Goal: Task Accomplishment & Management: Use online tool/utility

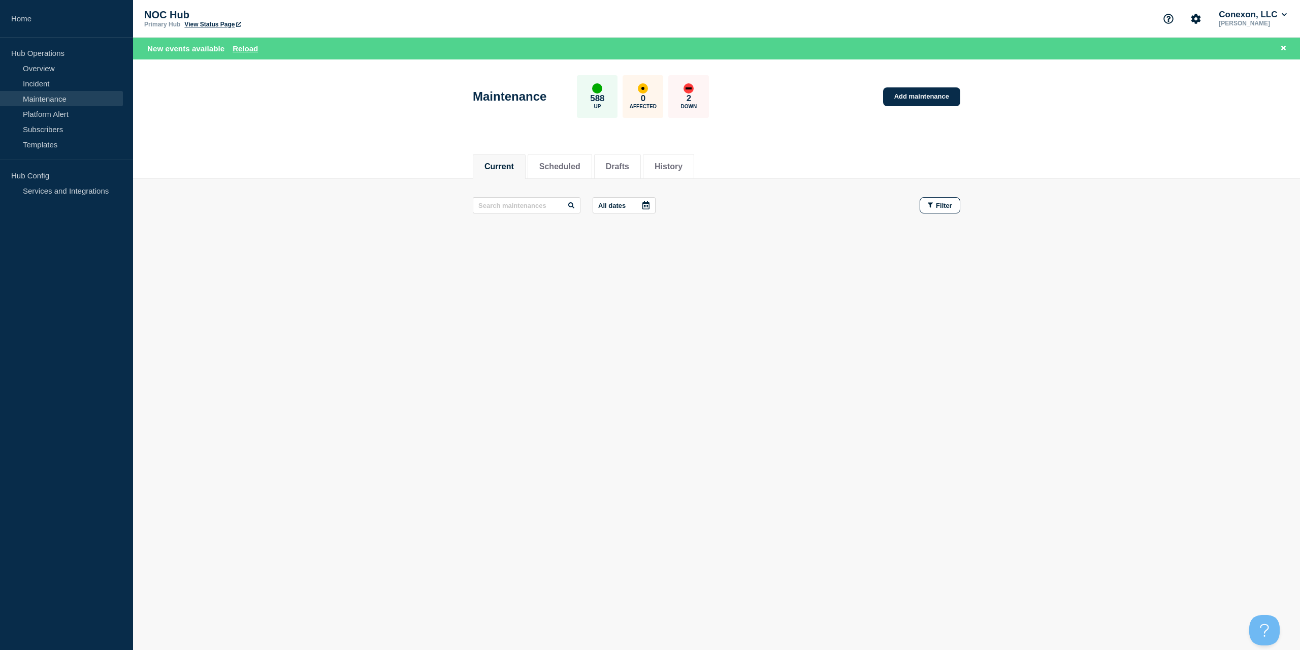
click at [245, 54] on div "New events available Reload" at bounding box center [718, 49] width 1143 height 12
click at [245, 50] on button "Reload" at bounding box center [245, 48] width 25 height 9
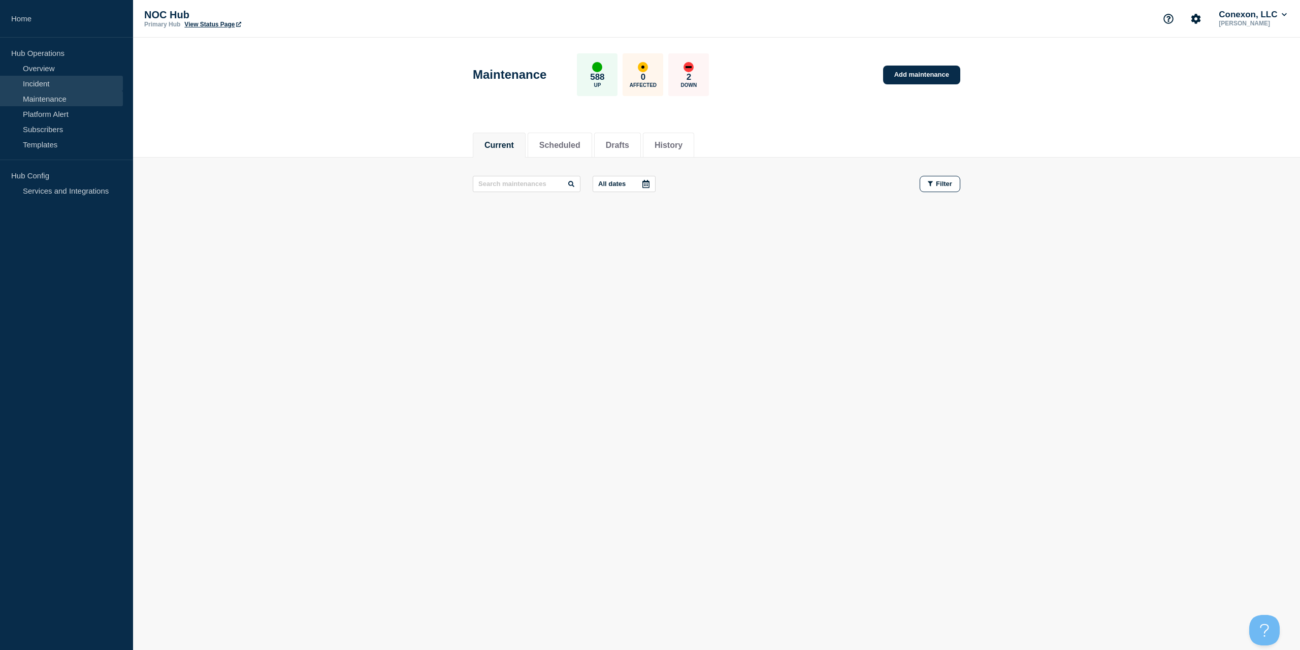
click at [54, 76] on link "Incident" at bounding box center [61, 83] width 123 height 15
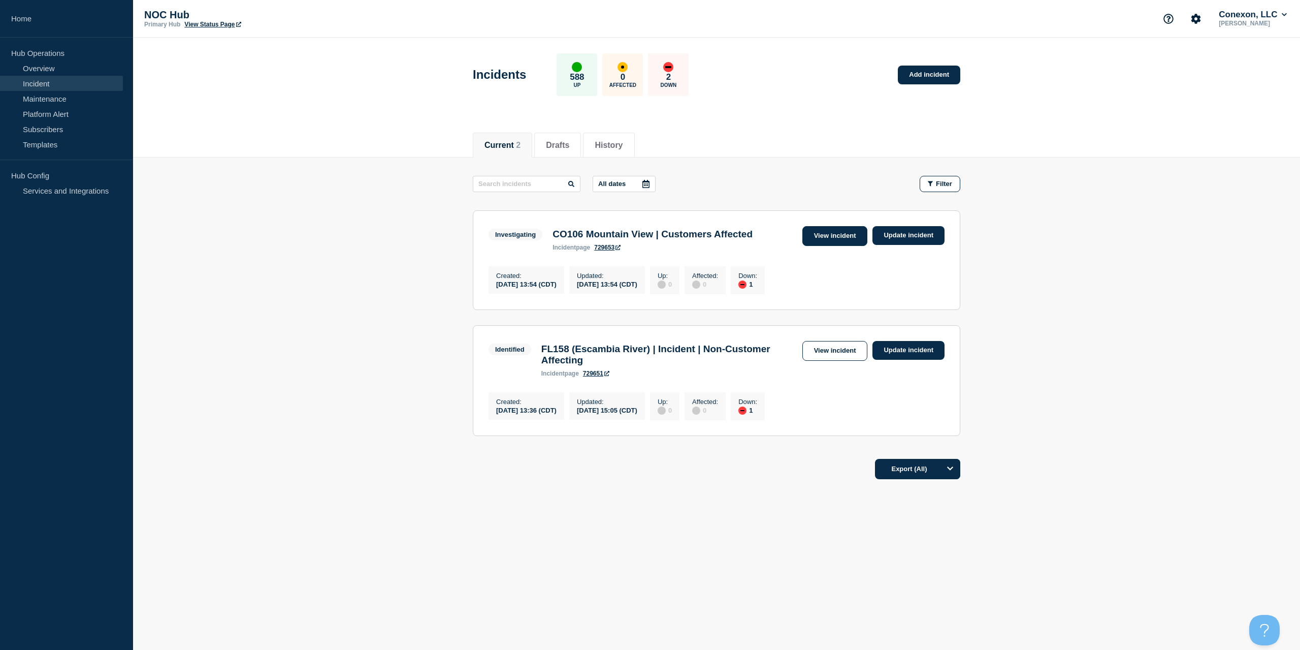
click at [830, 237] on link "View incident" at bounding box center [835, 236] width 66 height 20
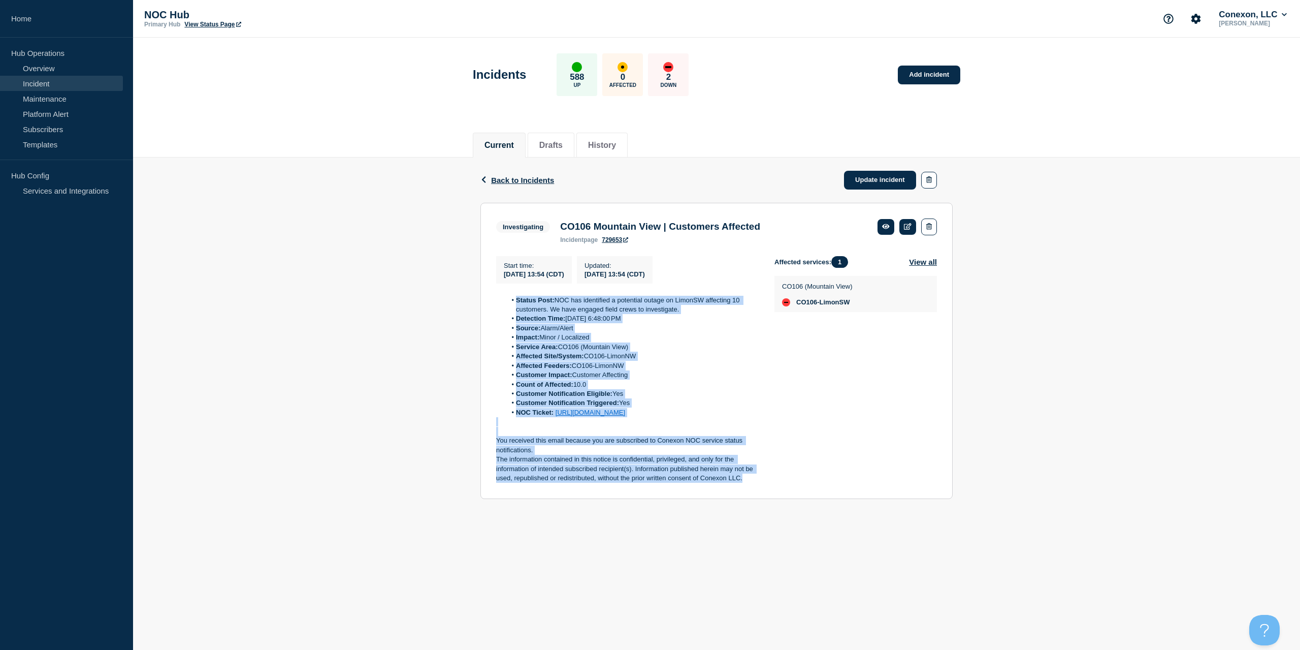
drag, startPoint x: 743, startPoint y: 492, endPoint x: 492, endPoint y: 303, distance: 313.4
click at [492, 303] on section "Investigating CO106 Mountain View | Customers Affected incident page 729653 Sta…" at bounding box center [716, 351] width 472 height 296
copy div "Status Post: NOC has identified a potential outage on LimonSW affecting 10 cust…"
click at [893, 171] on link "Update incident" at bounding box center [880, 180] width 72 height 19
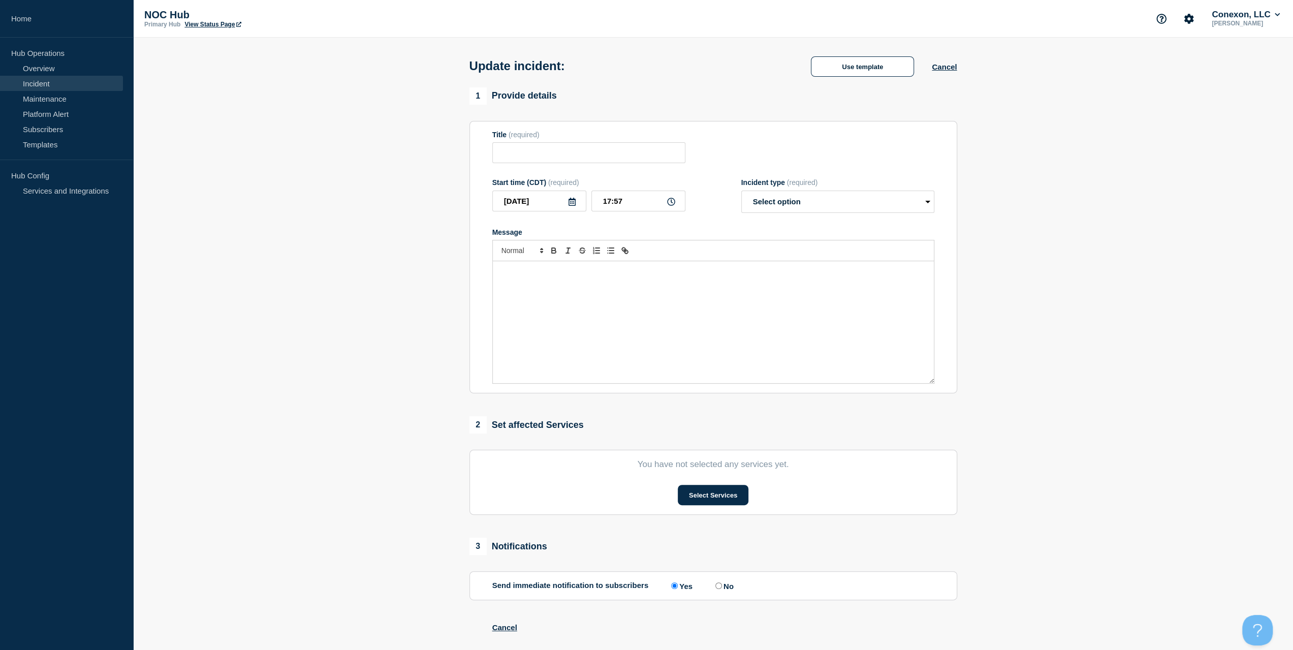
type input "CO106 Mountain View | Customers Affected"
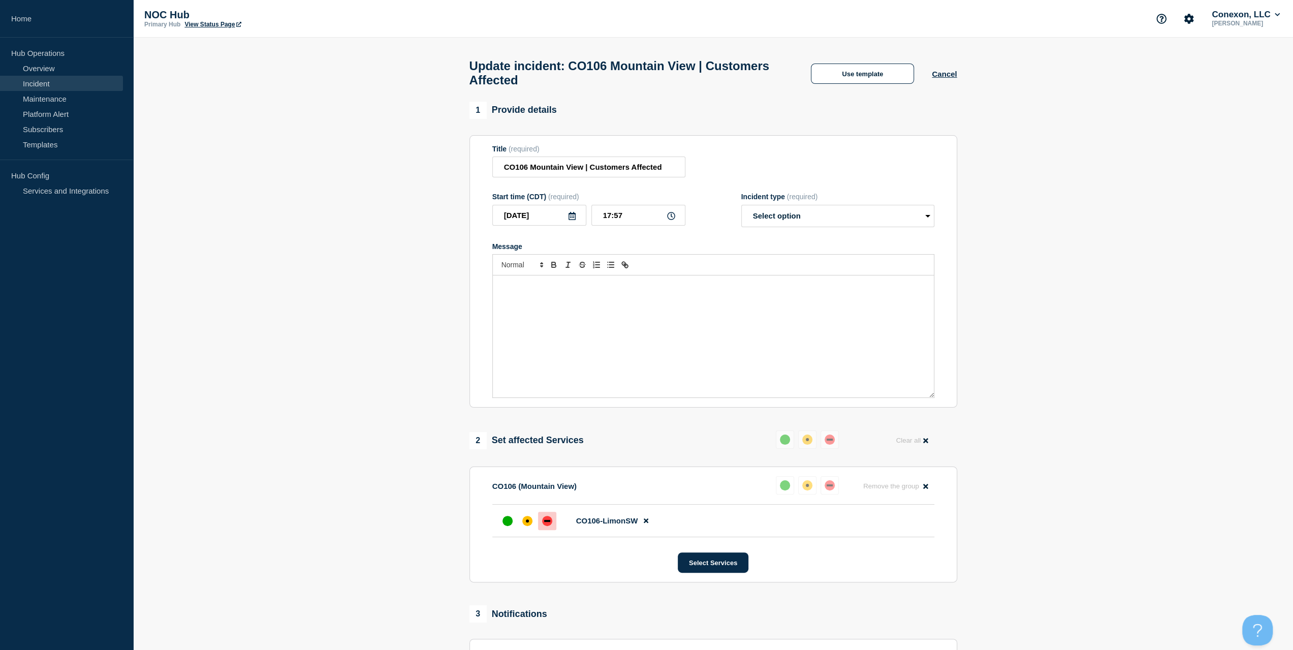
click at [705, 316] on div "Message" at bounding box center [713, 336] width 441 height 122
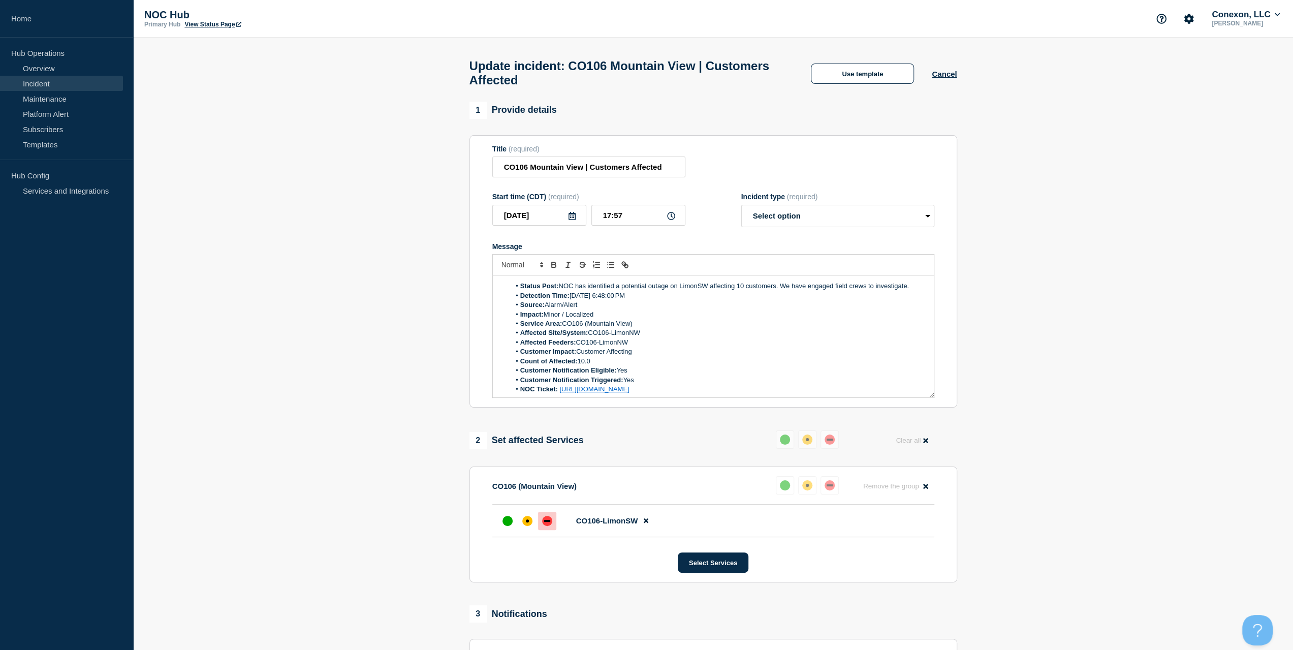
scroll to position [42, 0]
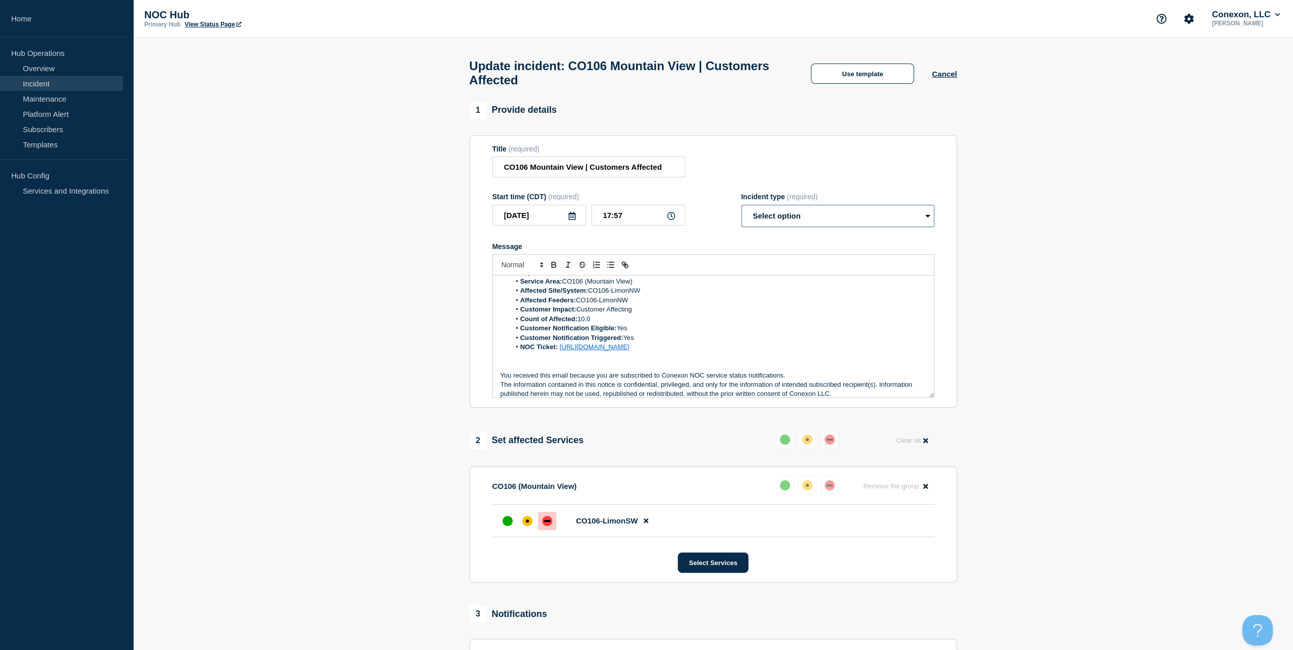
click at [796, 216] on select "Select option Investigating Identified Monitoring Resolved" at bounding box center [837, 216] width 193 height 22
select select "monitoring"
click at [741, 210] on select "Select option Investigating Identified Monitoring Resolved" at bounding box center [837, 216] width 193 height 22
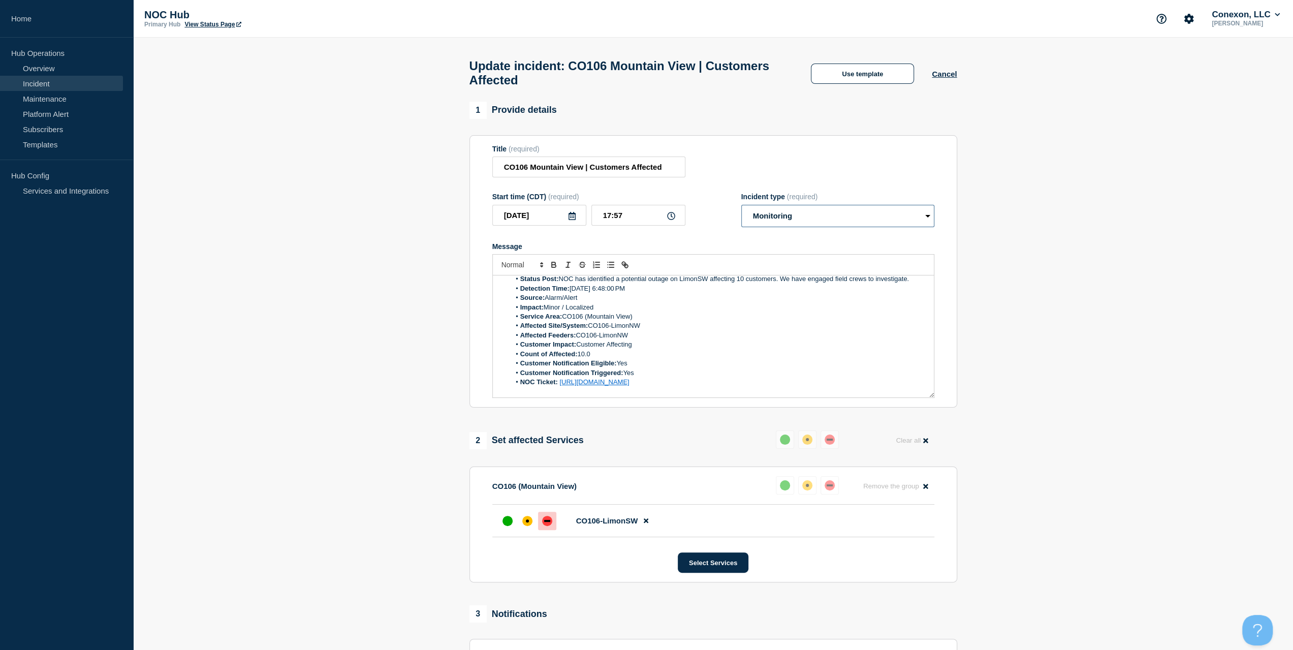
scroll to position [0, 0]
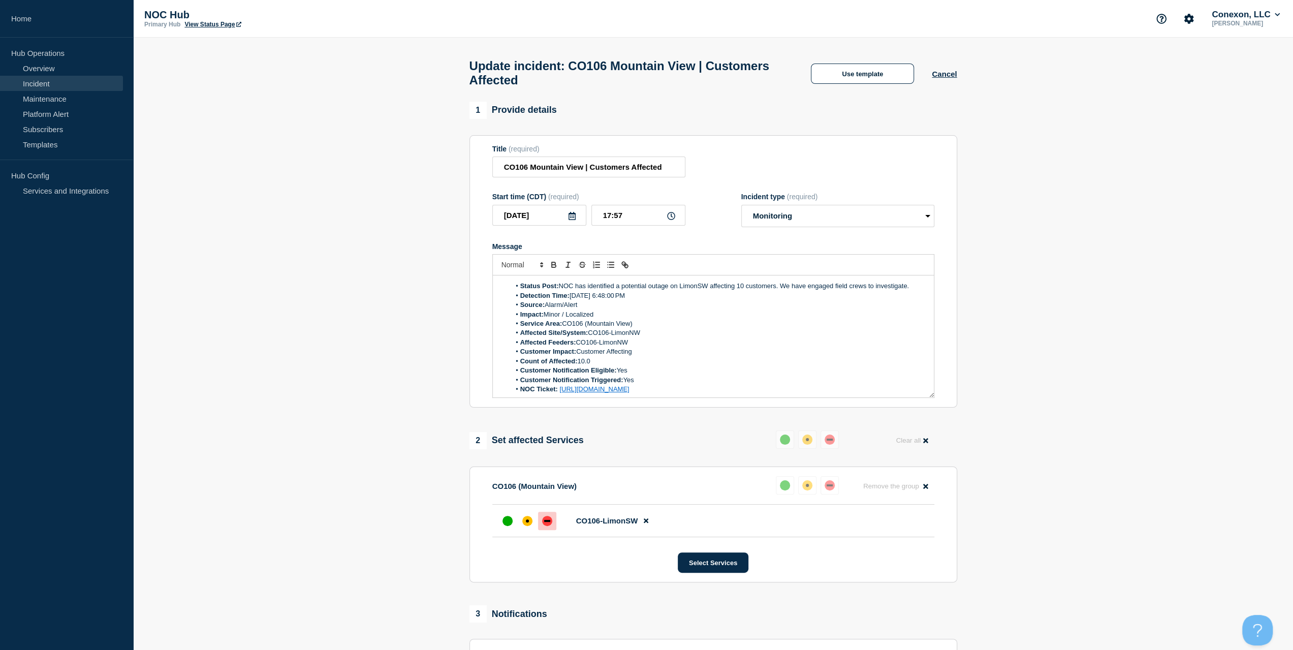
drag, startPoint x: 913, startPoint y: 293, endPoint x: 560, endPoint y: 285, distance: 353.6
click at [560, 285] on div "Status Post: NOC has identified a potential outage on LimonSW affecting 10 cust…" at bounding box center [713, 336] width 441 height 122
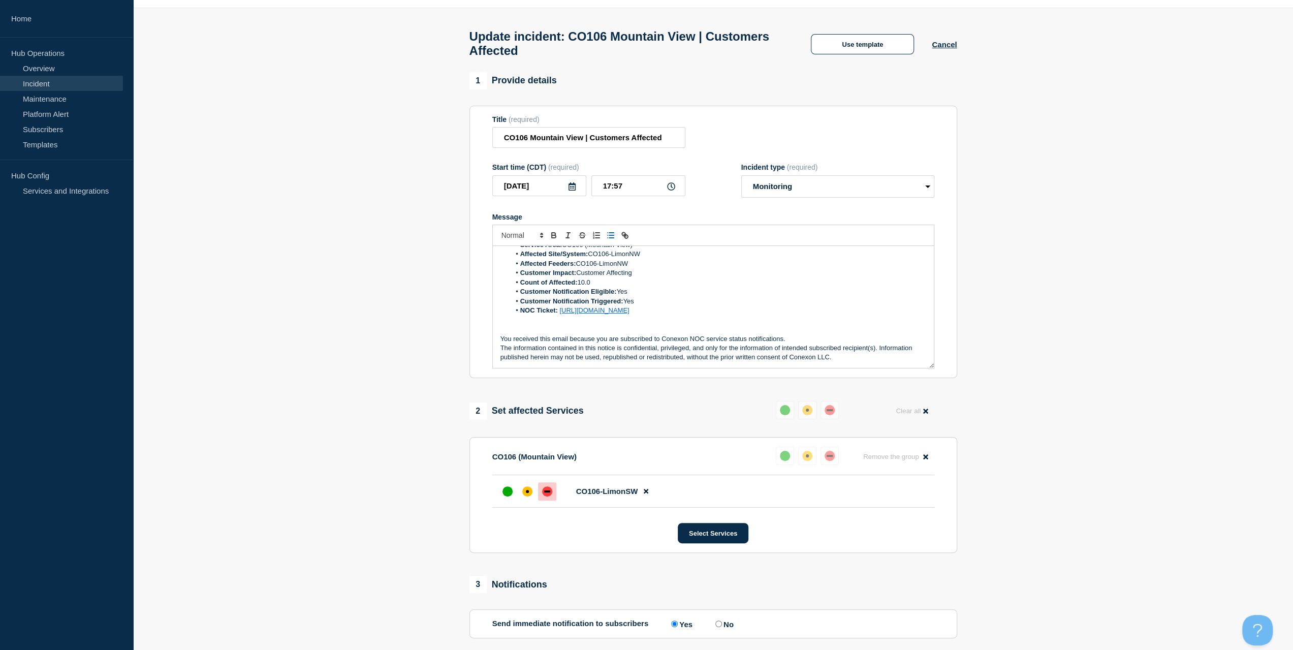
scroll to position [152, 0]
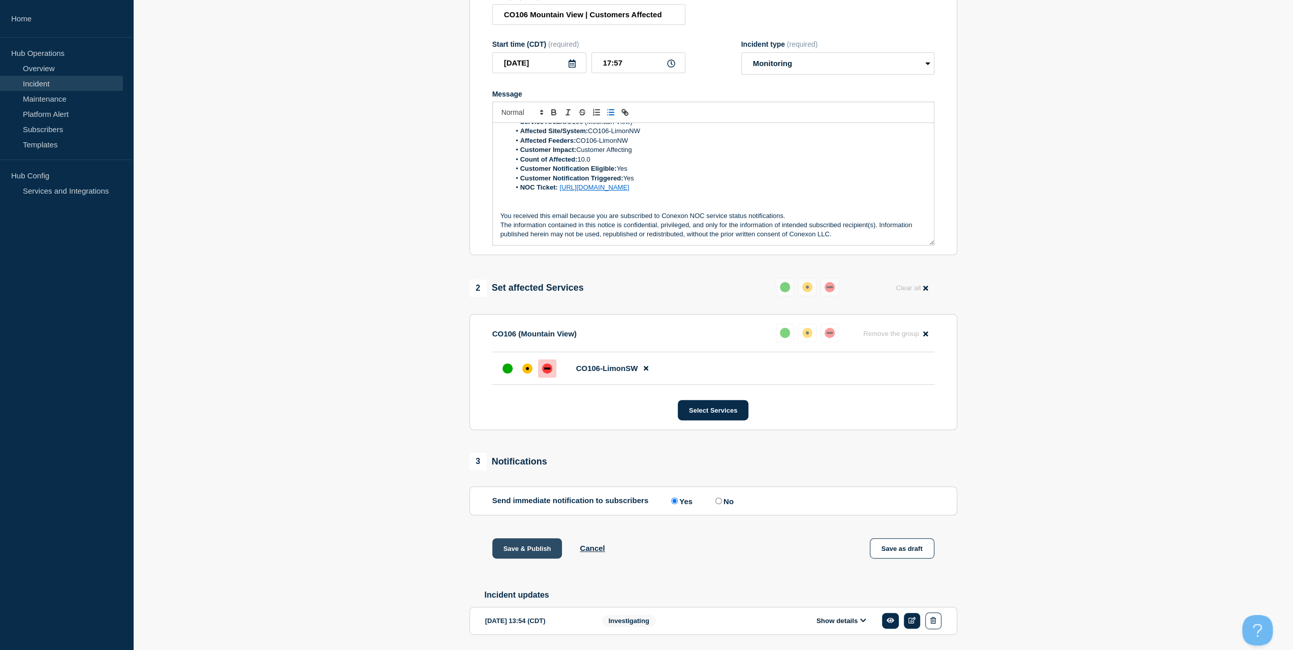
click at [530, 544] on button "Save & Publish" at bounding box center [527, 548] width 70 height 20
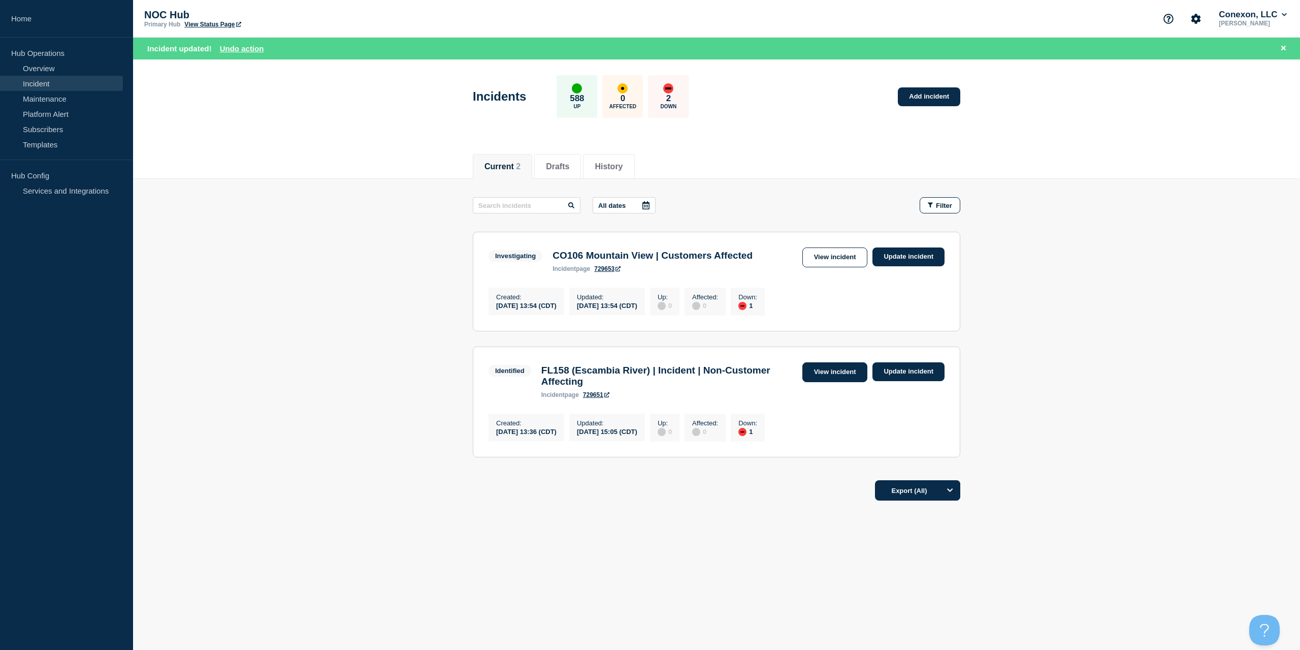
click at [839, 373] on link "View incident" at bounding box center [835, 372] width 66 height 20
